Goal: Information Seeking & Learning: Learn about a topic

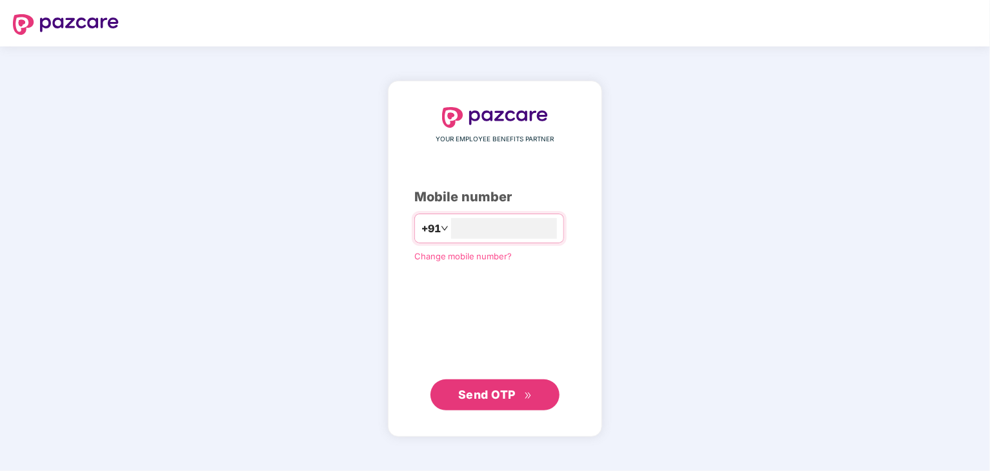
type input "**********"
click at [501, 380] on button "Send OTP" at bounding box center [494, 394] width 129 height 31
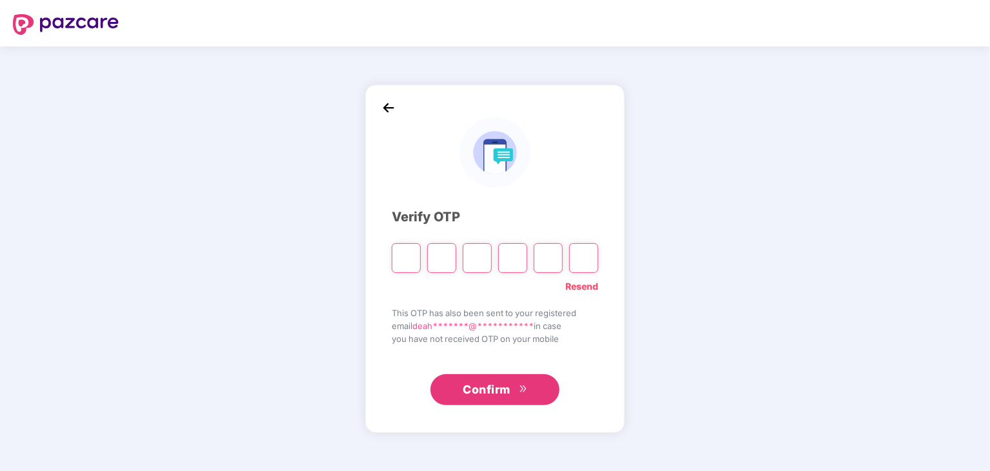
type input "*"
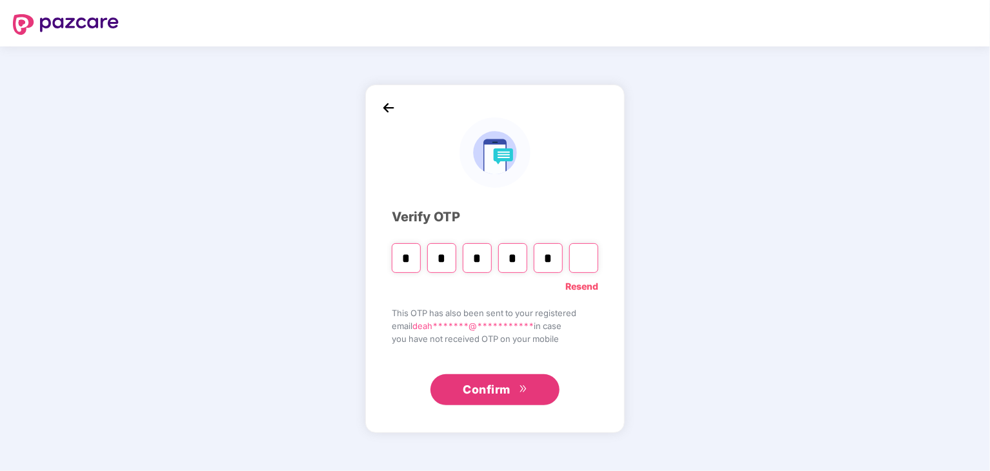
type input "*"
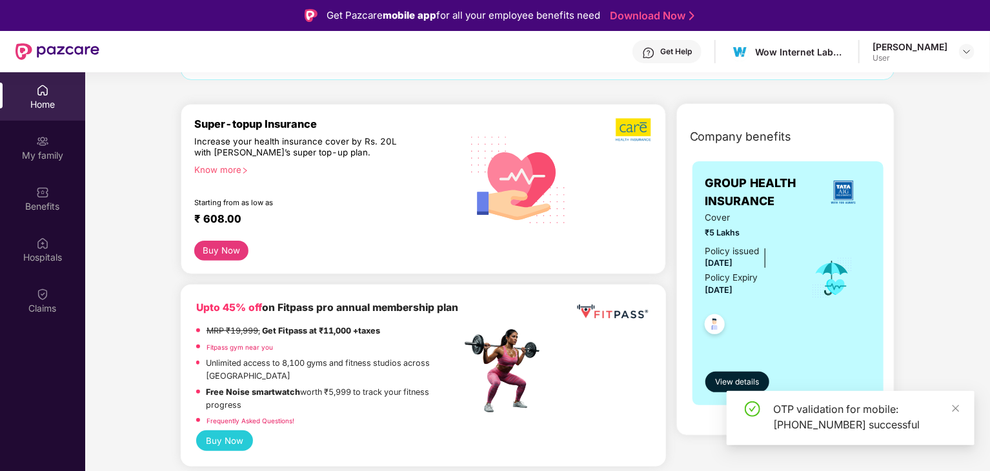
scroll to position [134, 0]
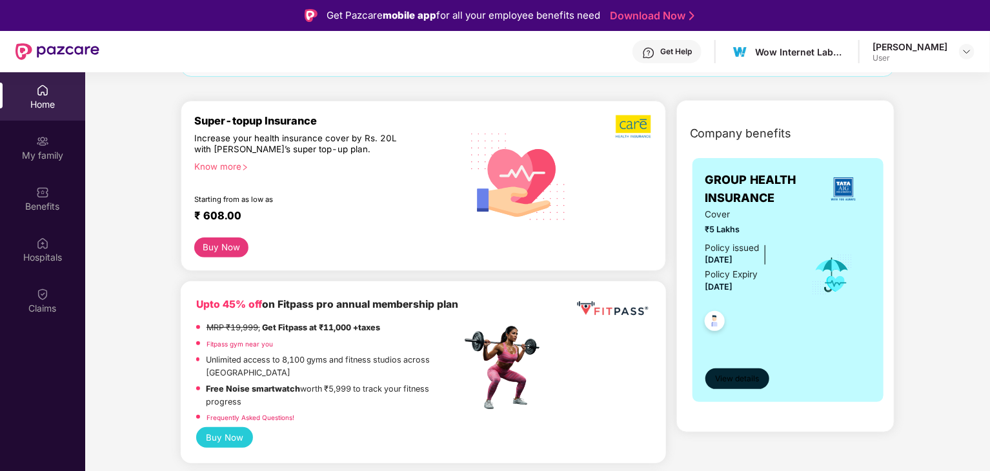
click at [733, 378] on span "View details" at bounding box center [737, 379] width 44 height 12
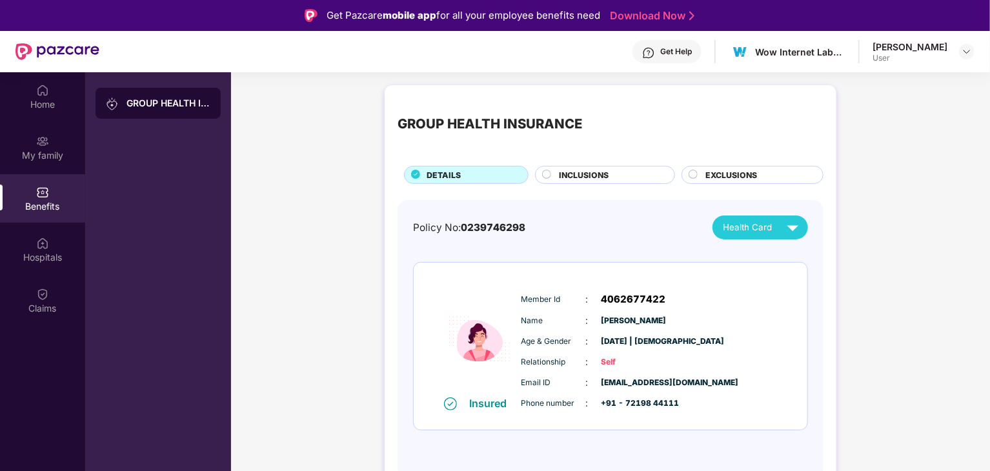
scroll to position [72, 0]
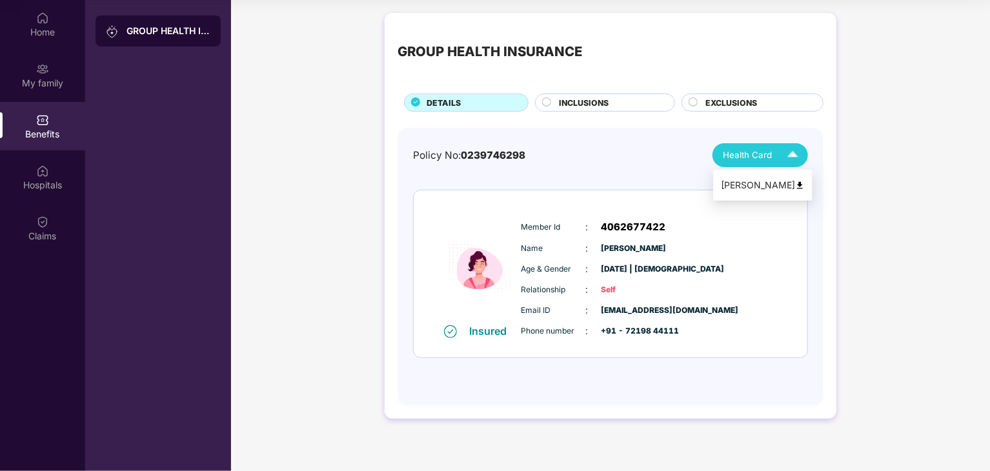
click at [780, 155] on div "Health Card" at bounding box center [763, 155] width 81 height 23
click at [555, 104] on div "INCLUSIONS" at bounding box center [610, 104] width 116 height 14
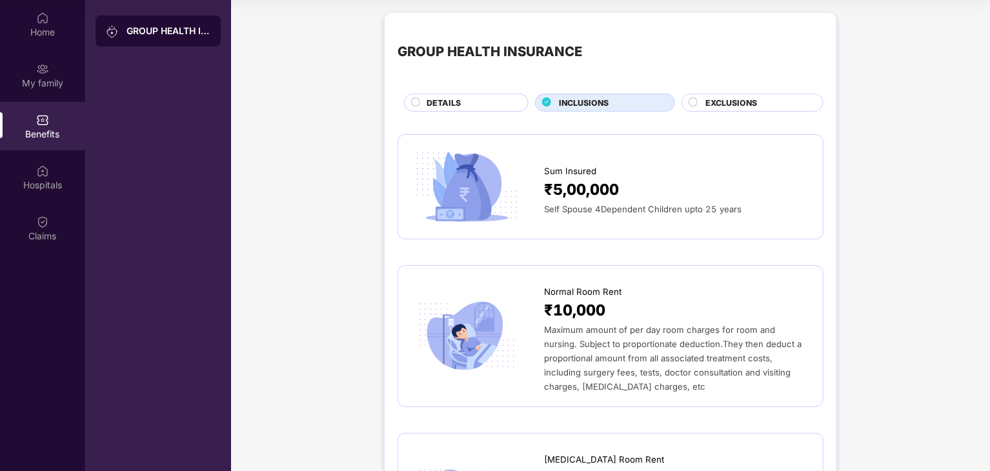
click at [693, 97] on icon at bounding box center [693, 101] width 9 height 9
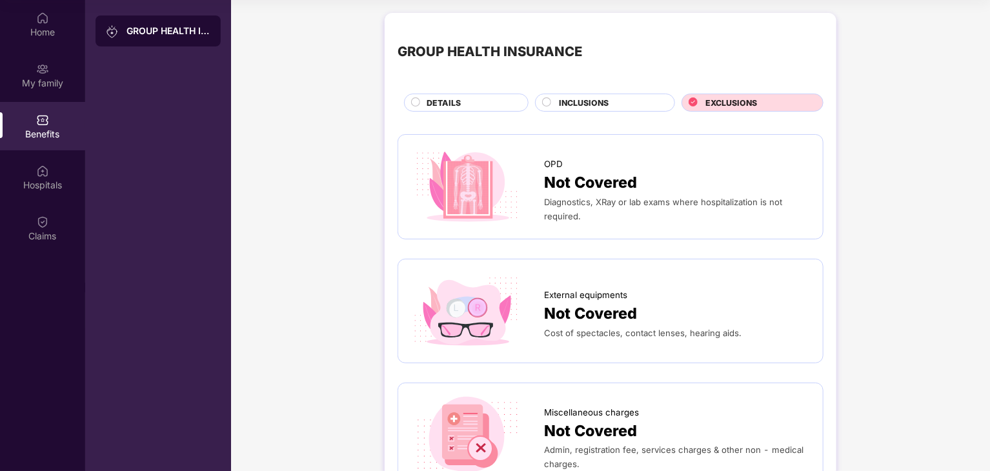
click at [460, 107] on span "DETAILS" at bounding box center [444, 103] width 34 height 12
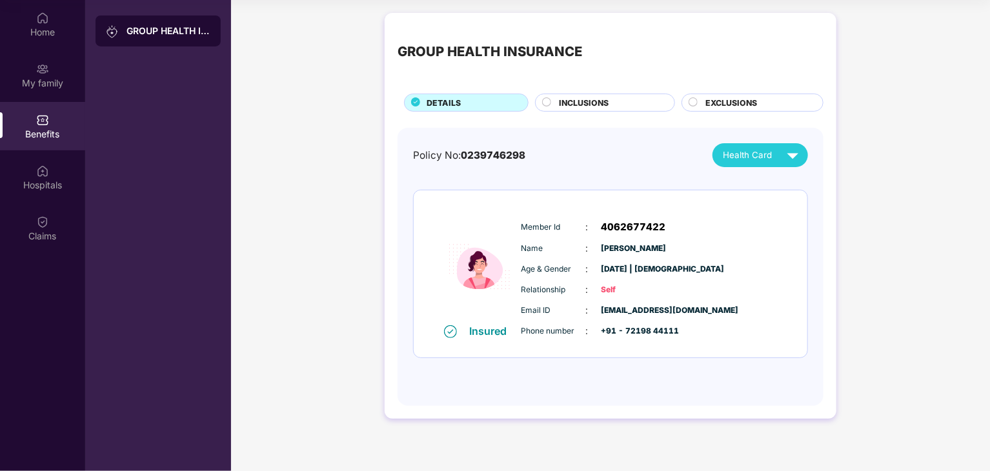
click at [560, 105] on span "INCLUSIONS" at bounding box center [584, 103] width 50 height 12
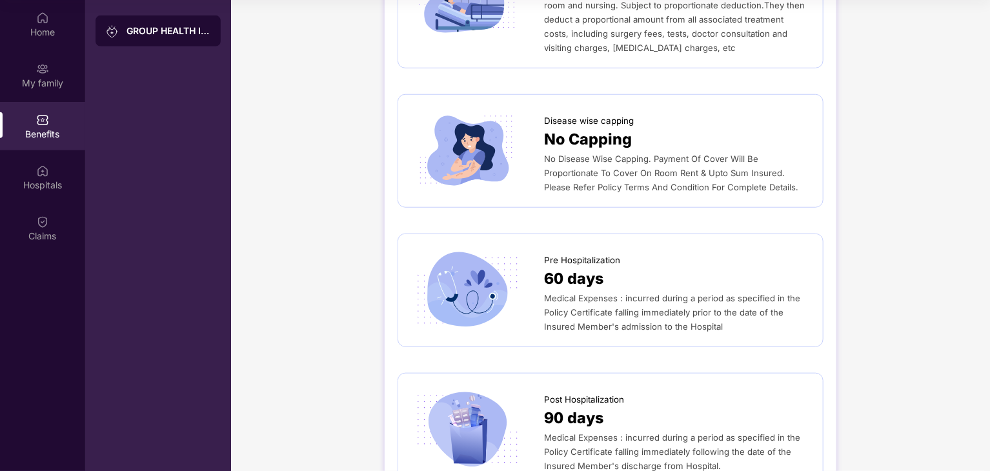
scroll to position [0, 0]
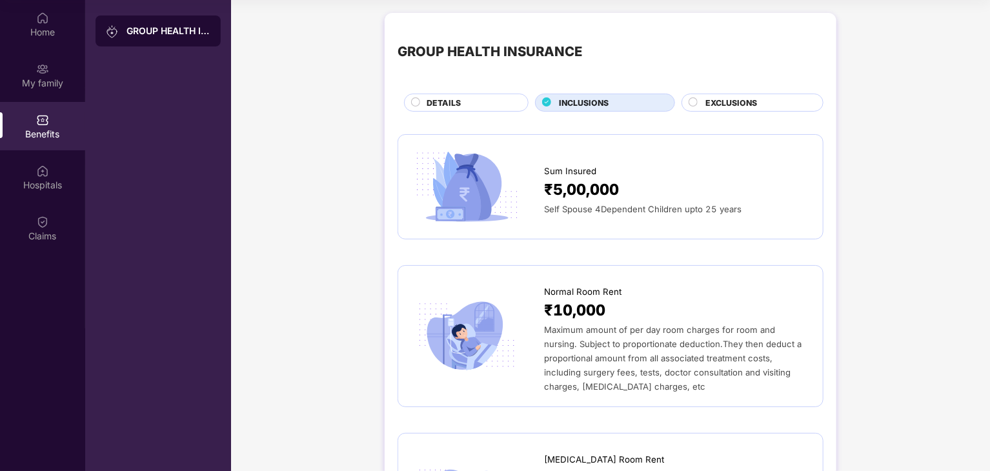
click at [436, 99] on span "DETAILS" at bounding box center [444, 103] width 34 height 12
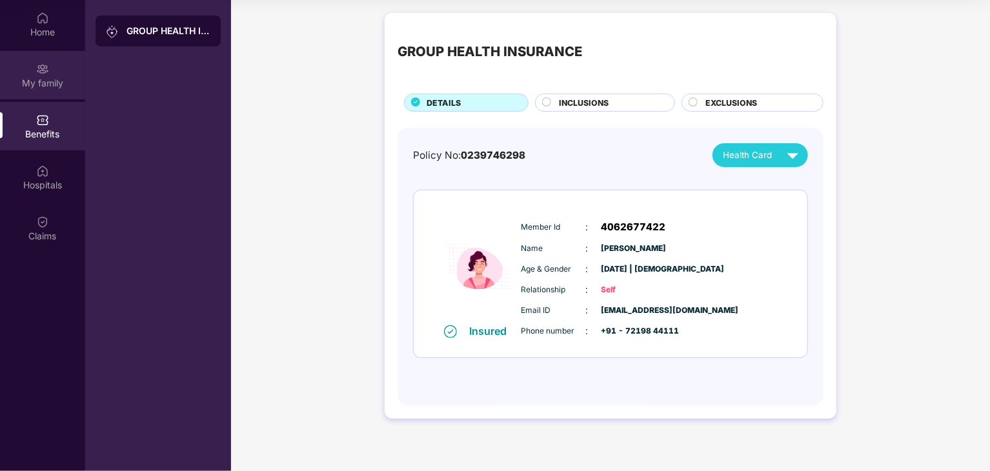
click at [59, 81] on div "My family" at bounding box center [42, 83] width 85 height 13
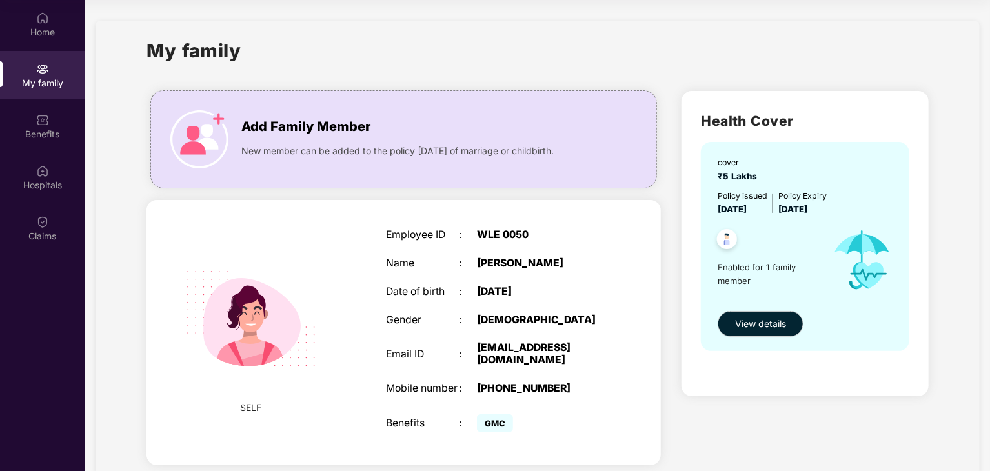
scroll to position [46, 0]
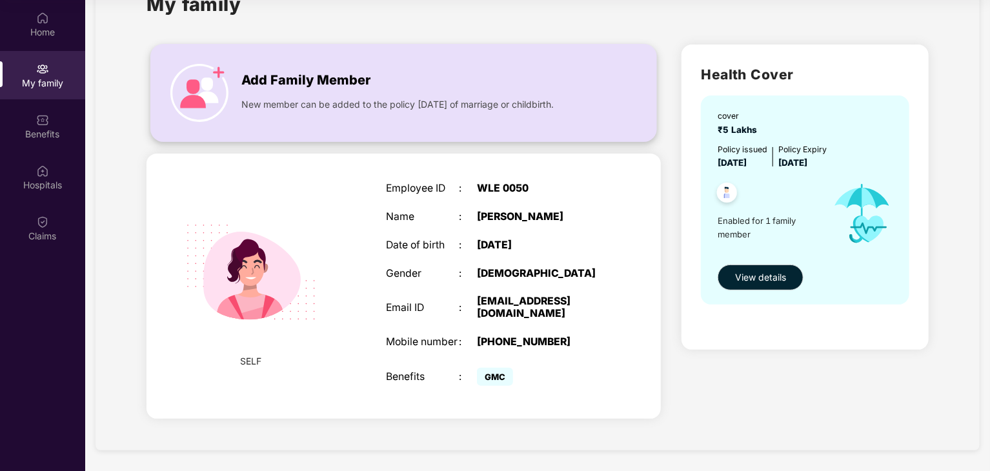
click at [219, 65] on img at bounding box center [199, 93] width 58 height 58
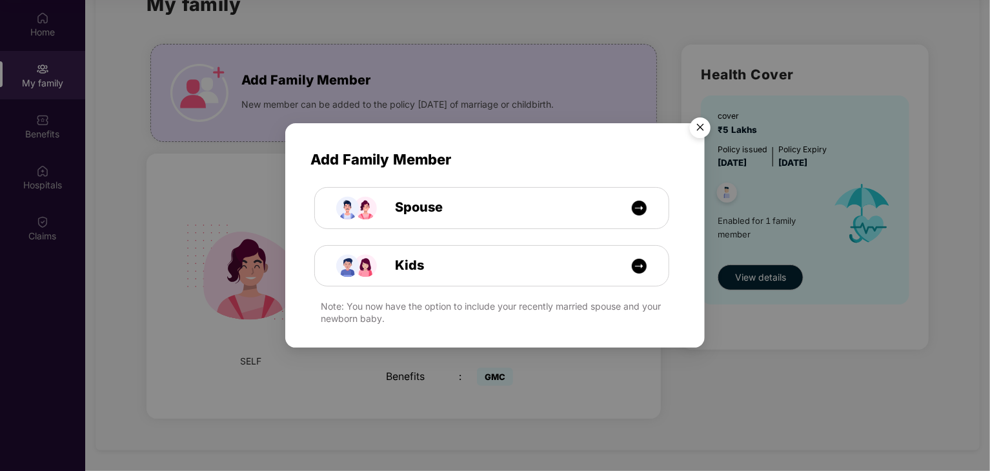
click at [694, 129] on img "Close" at bounding box center [700, 130] width 36 height 36
